Goal: Information Seeking & Learning: Learn about a topic

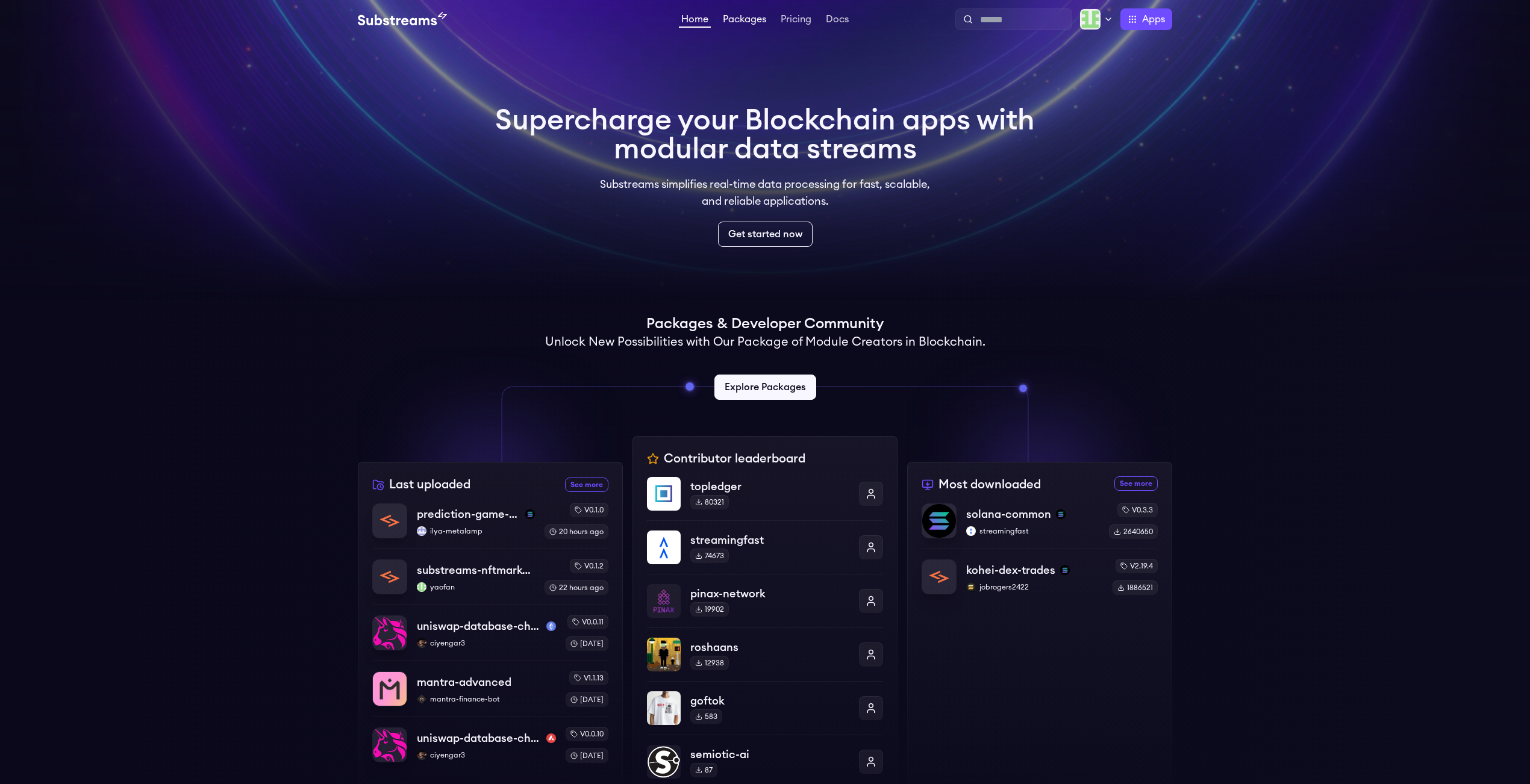
click at [743, 18] on link "Packages" at bounding box center [745, 20] width 48 height 12
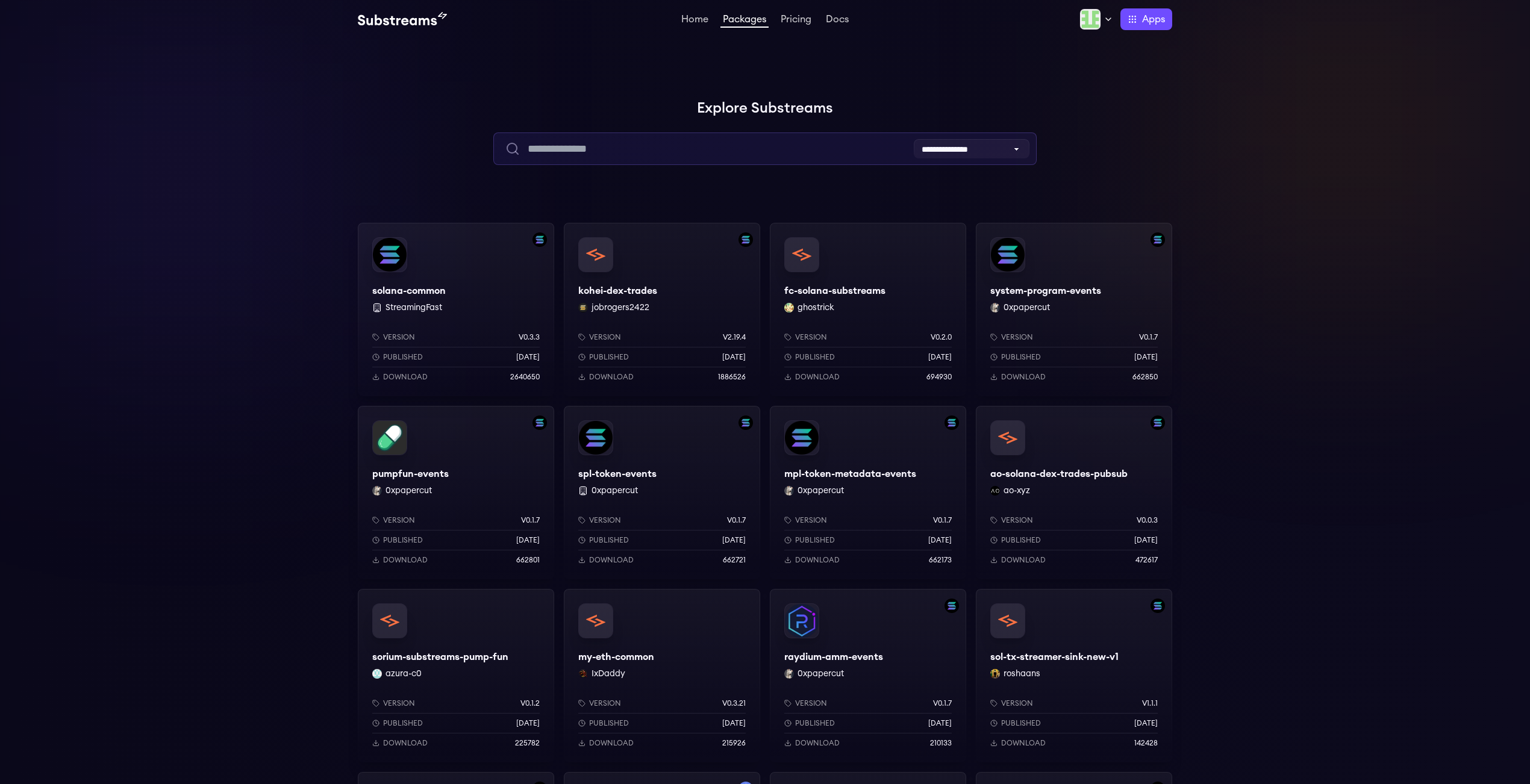
click at [708, 141] on input "text" at bounding box center [765, 149] width 543 height 32
paste input "**********"
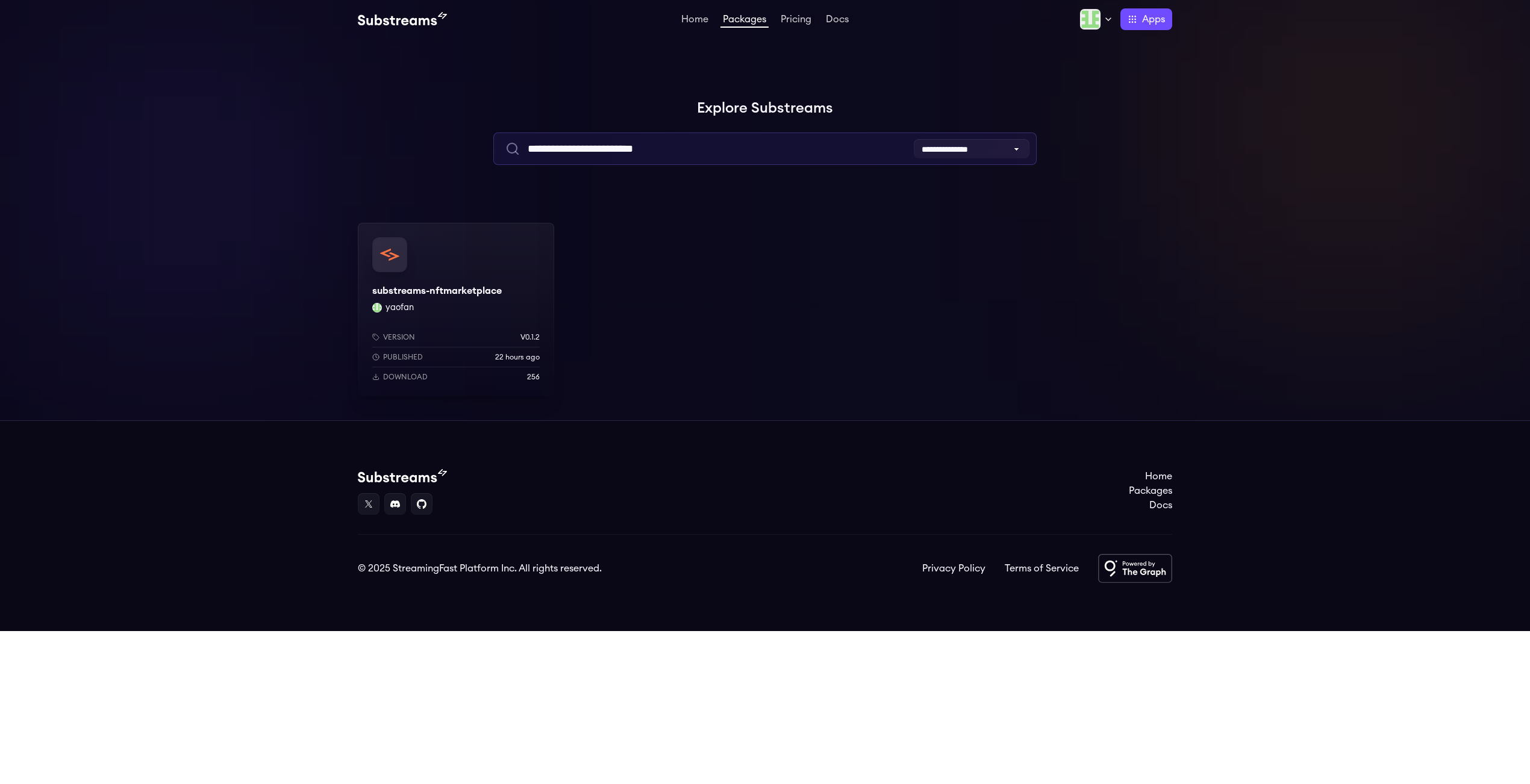
type input "**********"
click at [451, 316] on div "Version v0.1.2 Published 22 hours ago Download 256" at bounding box center [456, 354] width 196 height 83
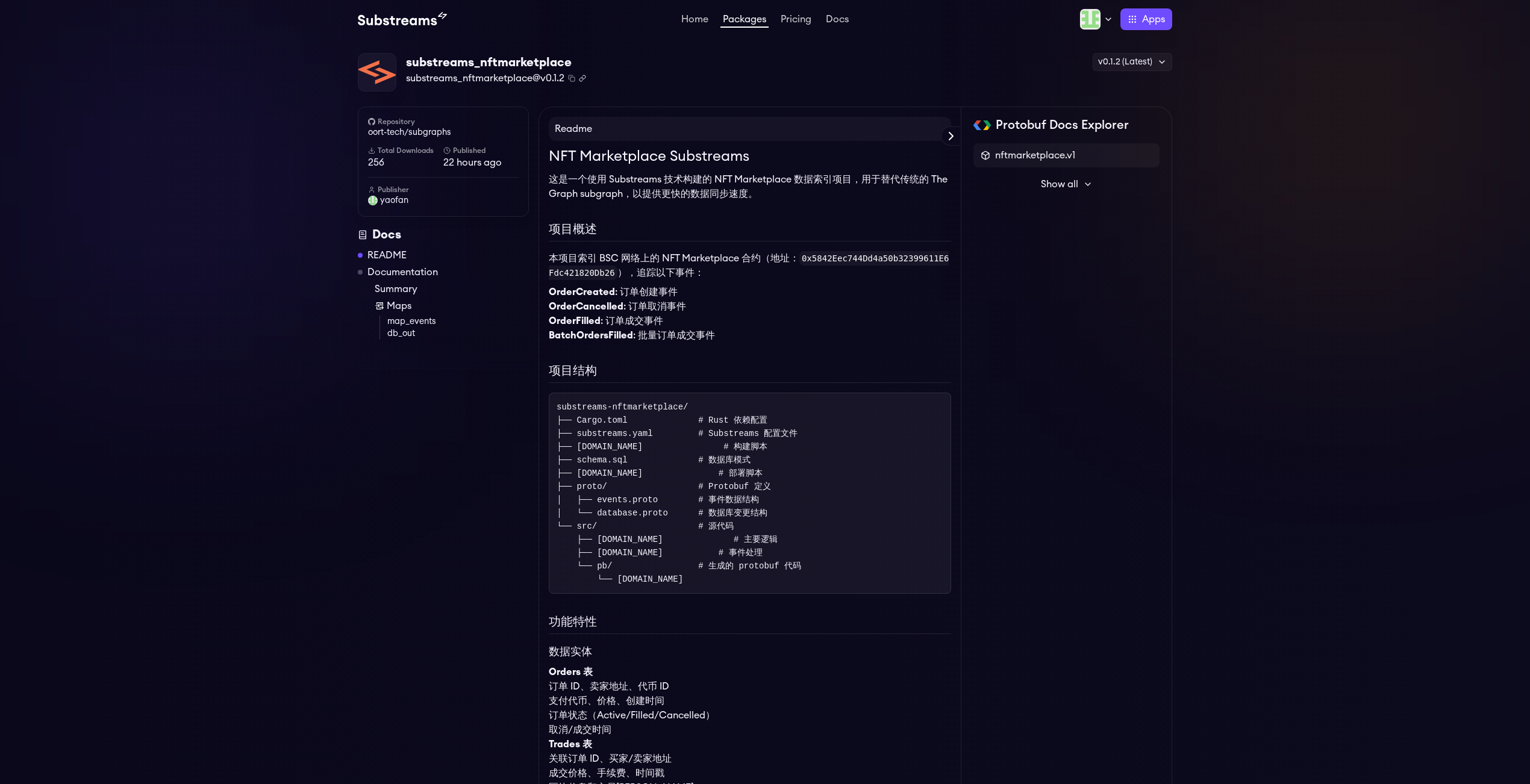
click at [585, 79] on icon "Copy .spkg link to clipboard" at bounding box center [582, 78] width 7 height 7
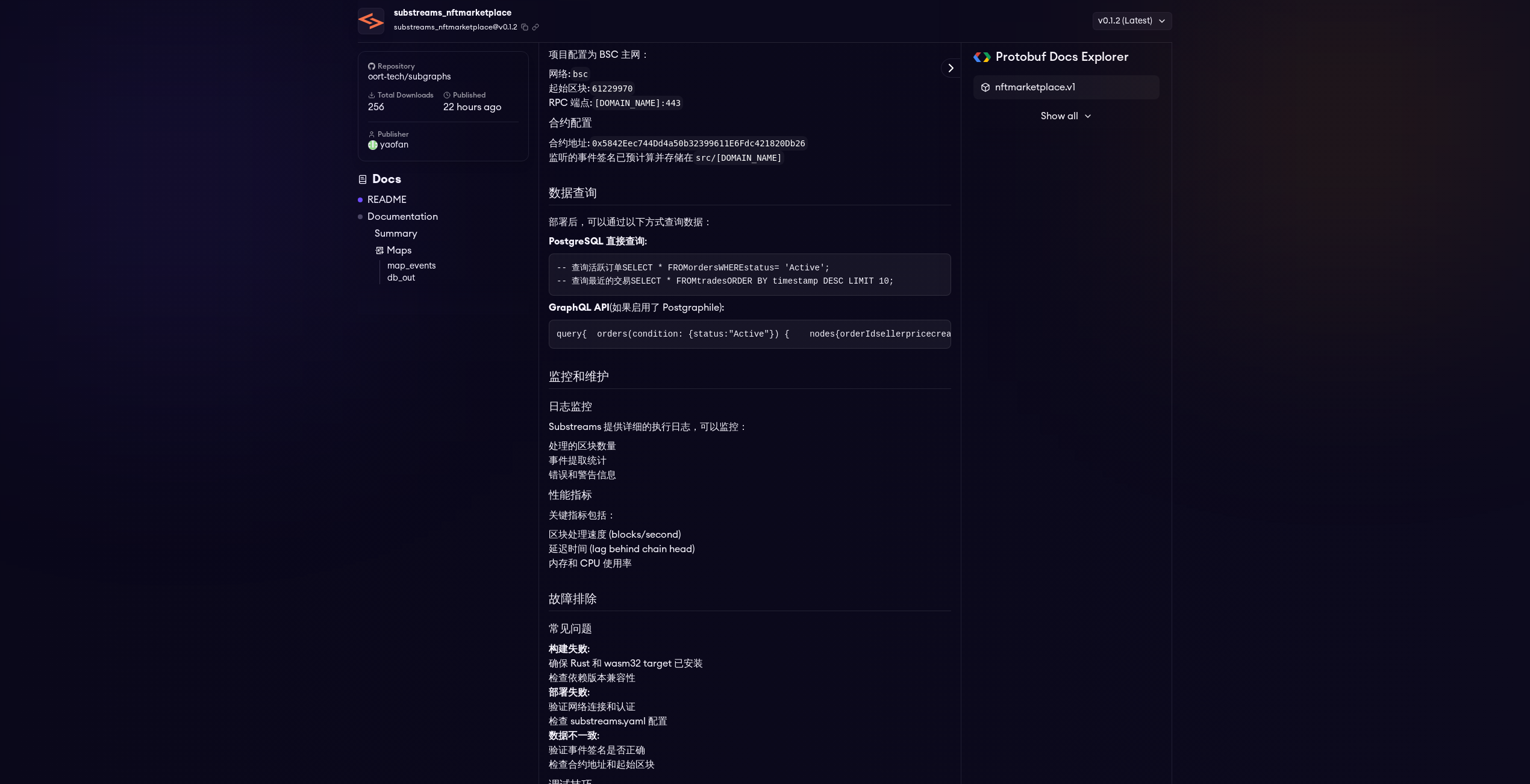
scroll to position [1384, 0]
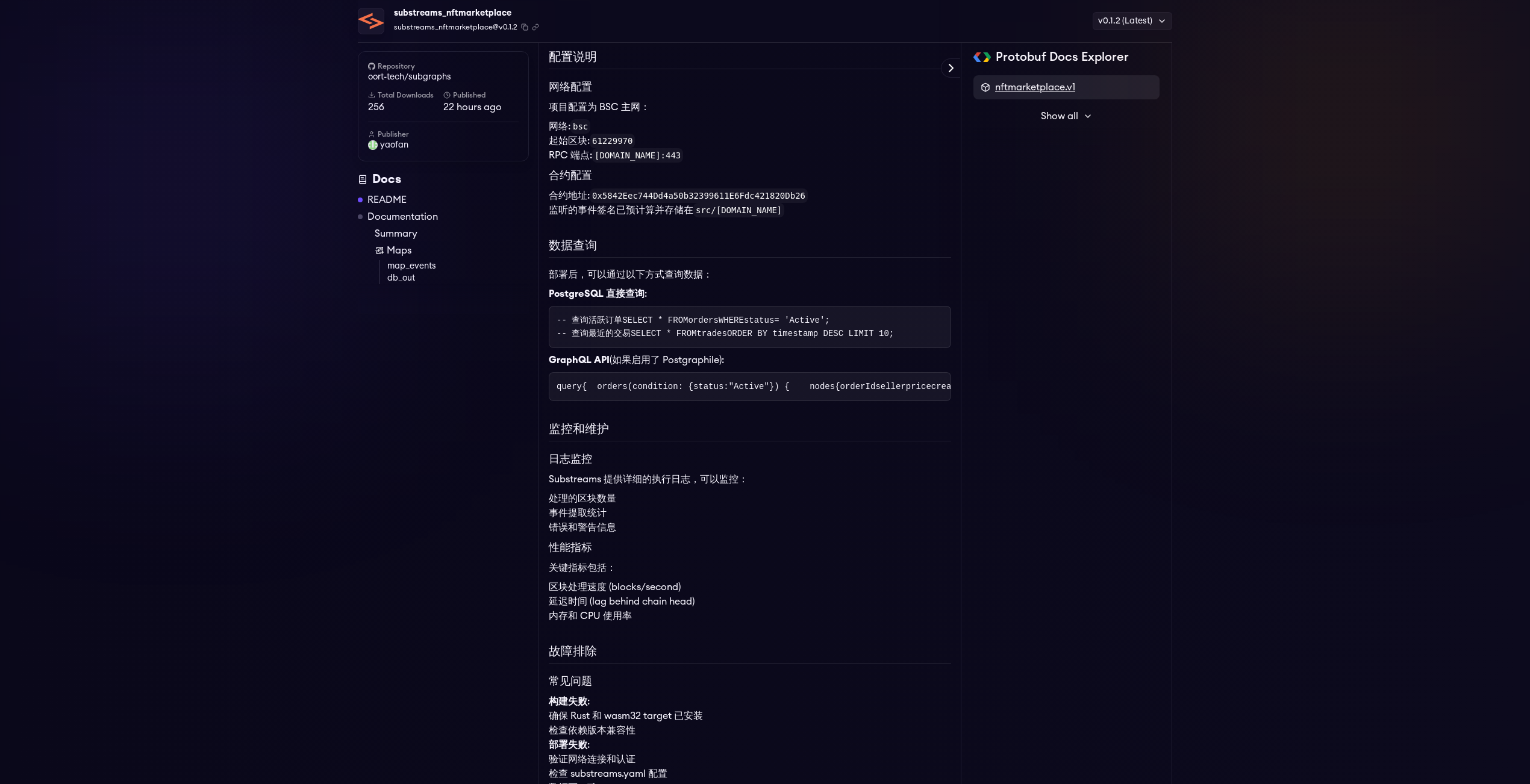
click at [1058, 82] on span "nftmarketplace.v1" at bounding box center [1035, 87] width 80 height 14
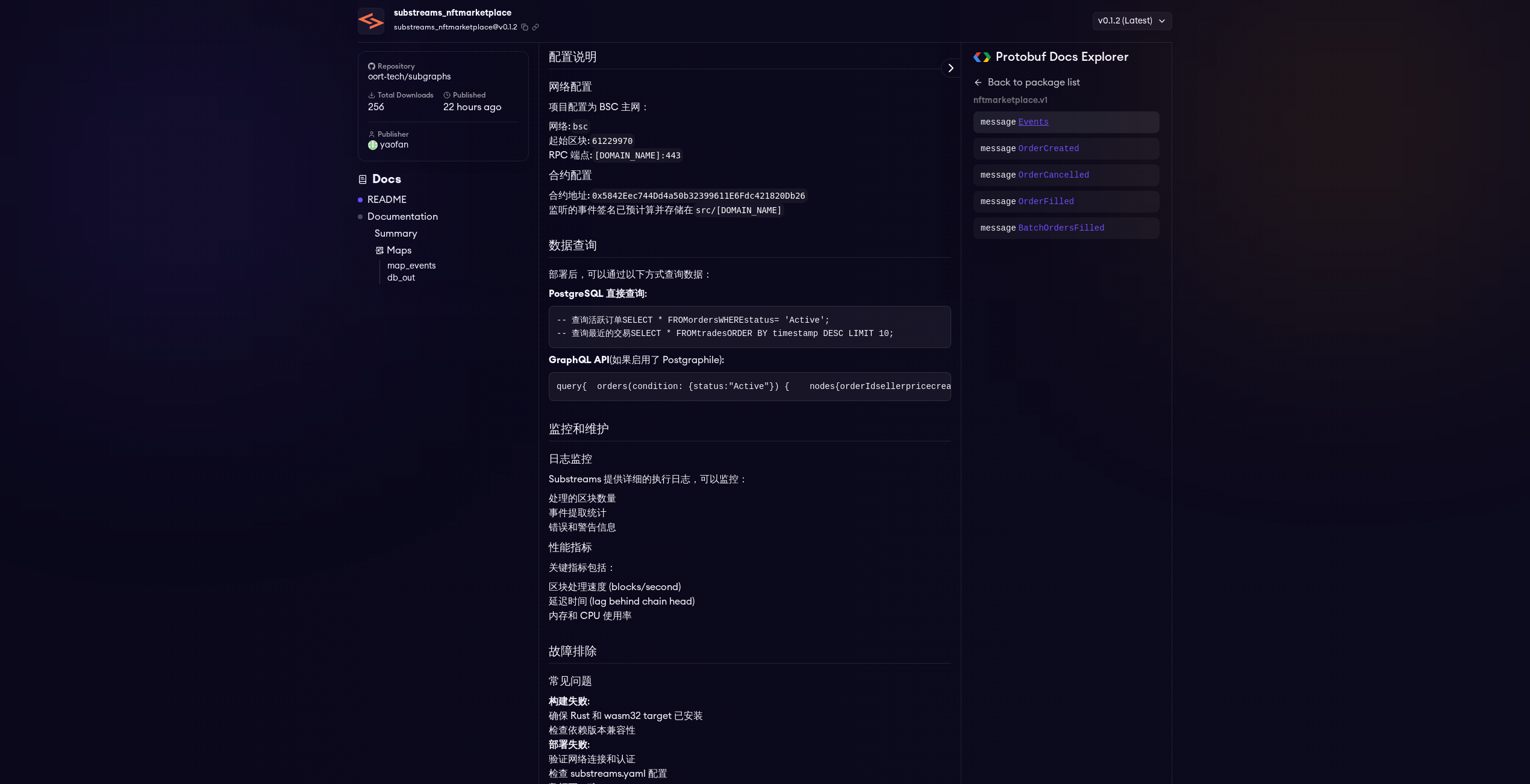
click at [1035, 124] on p "Events" at bounding box center [1033, 122] width 30 height 12
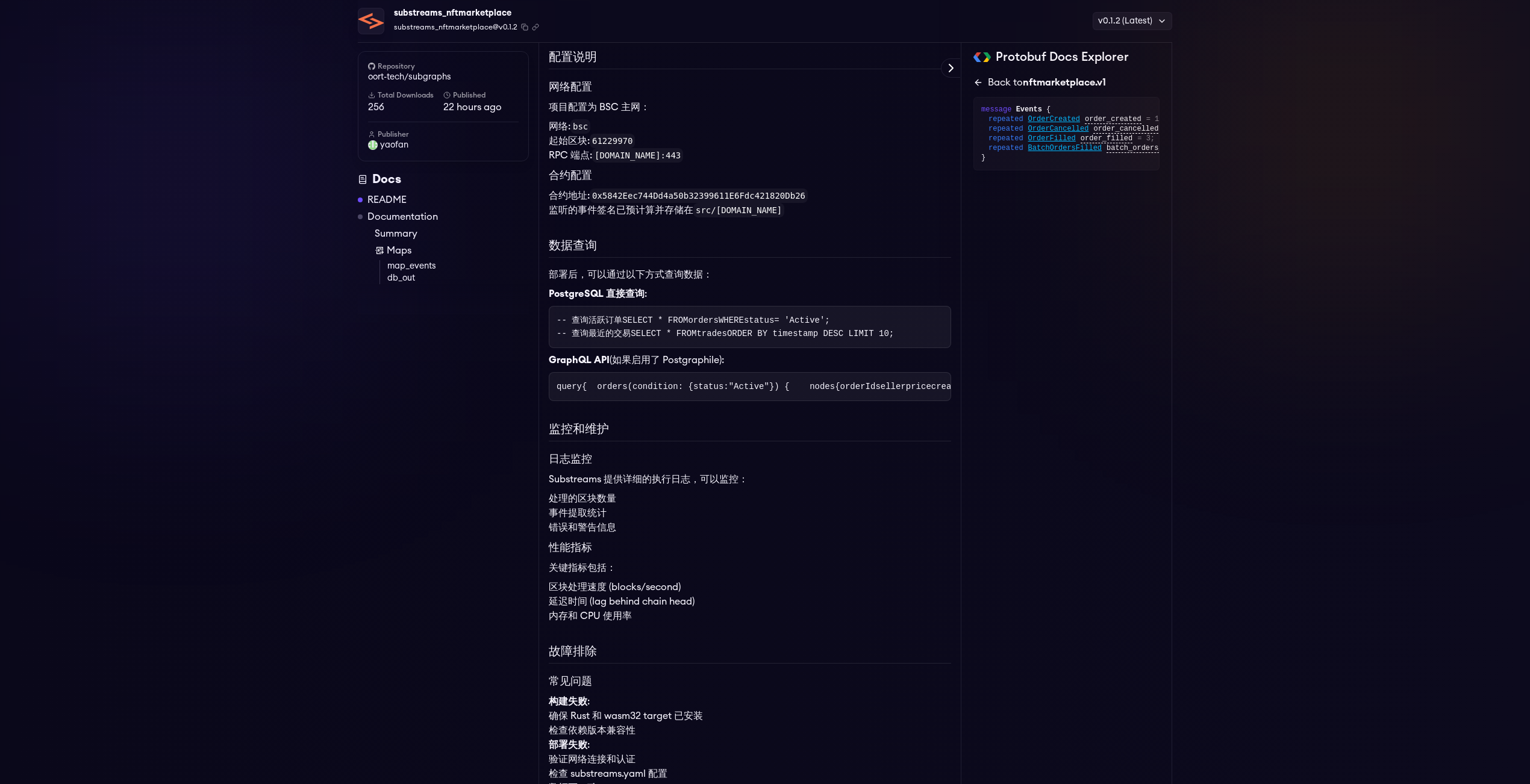
click at [978, 82] on icon at bounding box center [978, 82] width 5 height 0
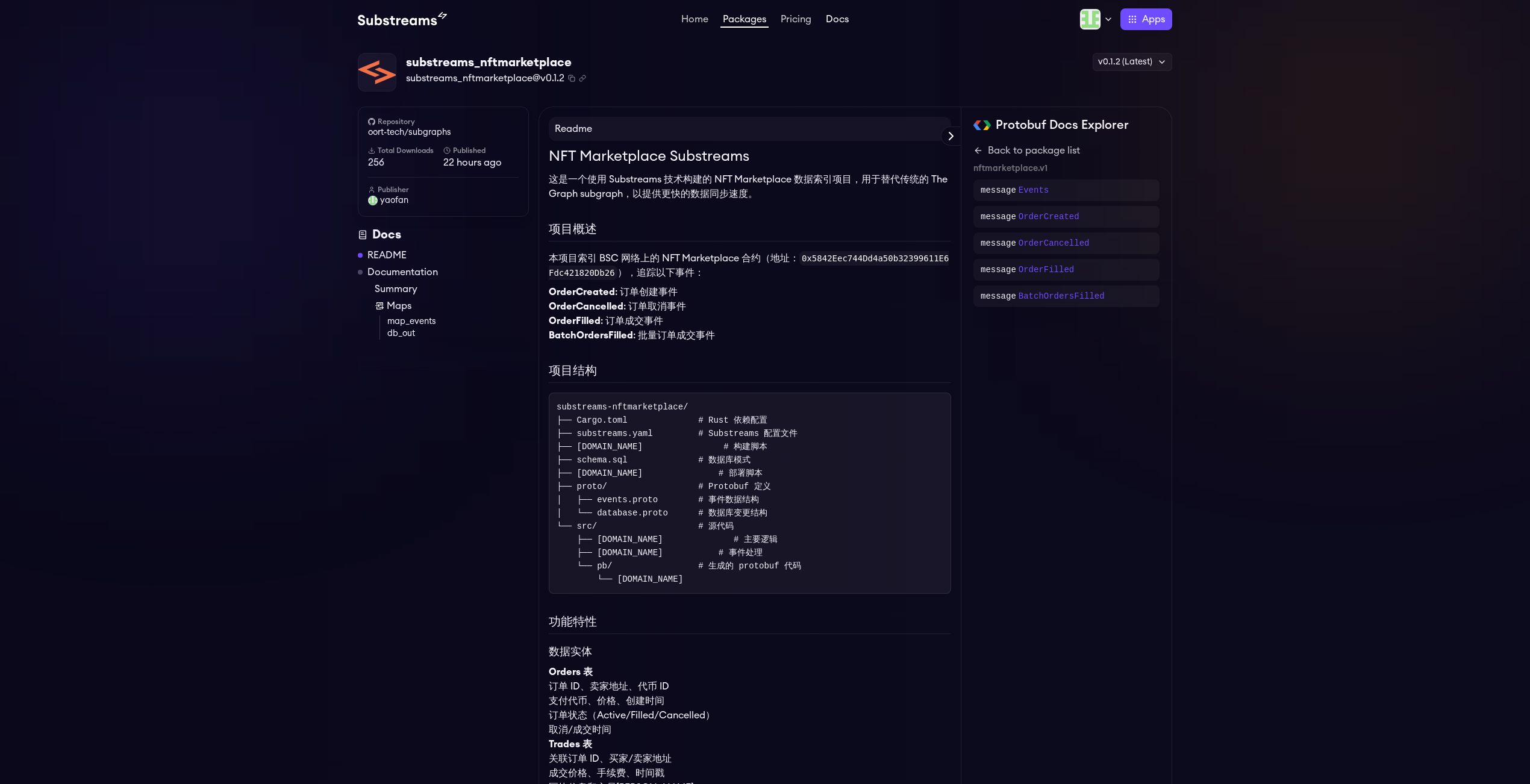
click at [845, 21] on link "Docs" at bounding box center [837, 20] width 28 height 12
click at [1130, 62] on div "v0.1.2 (Latest)" at bounding box center [1132, 62] width 79 height 18
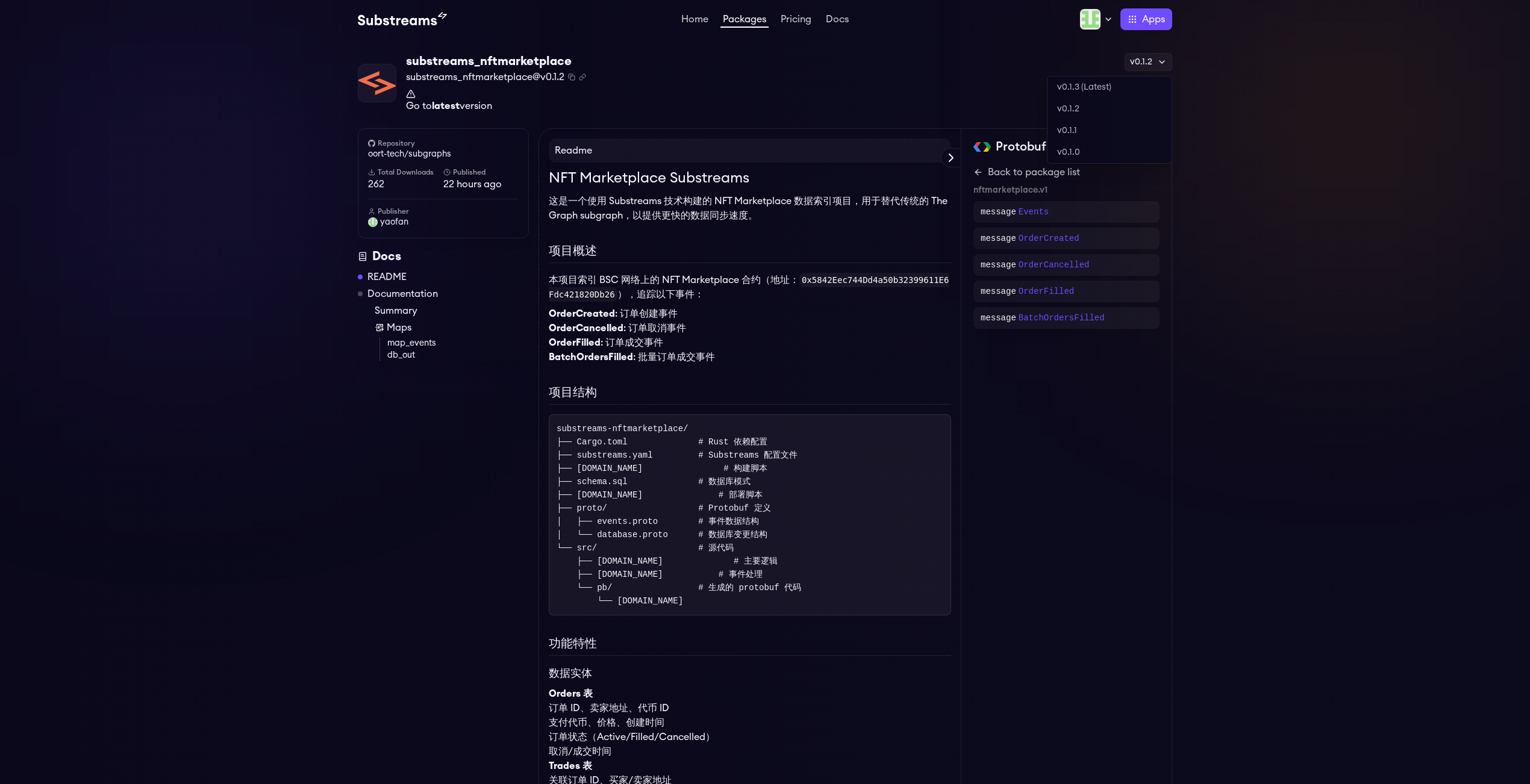
click at [1144, 64] on div "v0.1.2" at bounding box center [1148, 62] width 47 height 18
click at [1085, 87] on link "v0.1.3 (Latest)" at bounding box center [1109, 87] width 124 height 21
